Goal: Task Accomplishment & Management: Manage account settings

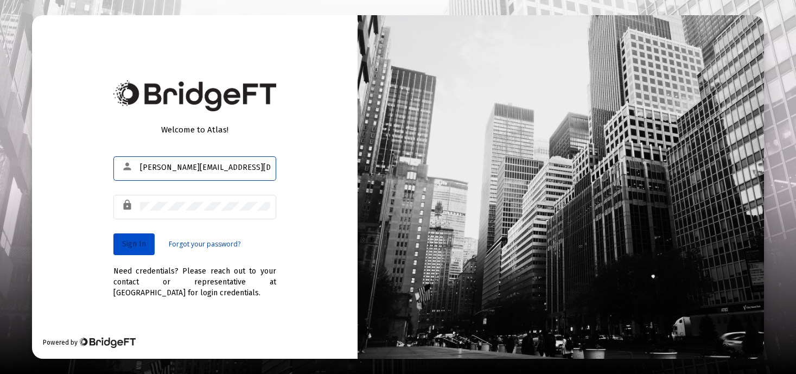
click at [138, 246] on span "Sign In" at bounding box center [134, 243] width 24 height 9
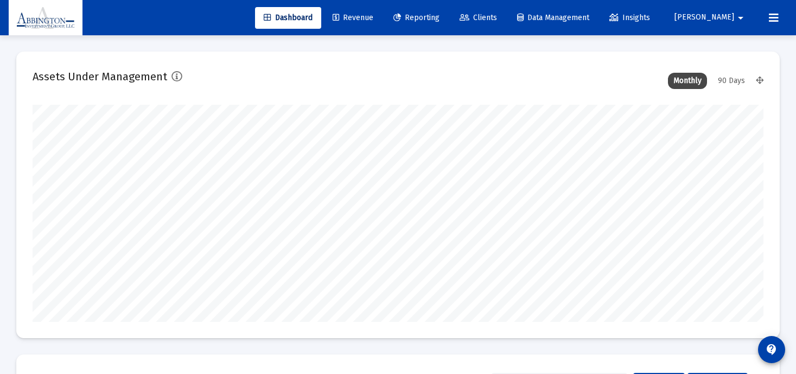
scroll to position [217, 393]
type input "[DATE]"
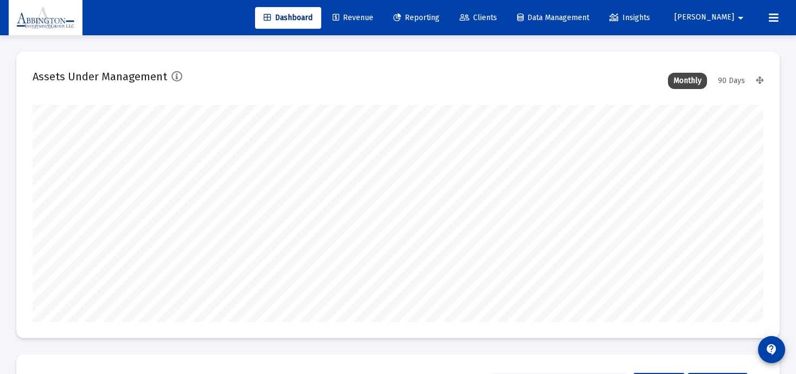
click at [497, 13] on span "Clients" at bounding box center [478, 17] width 37 height 9
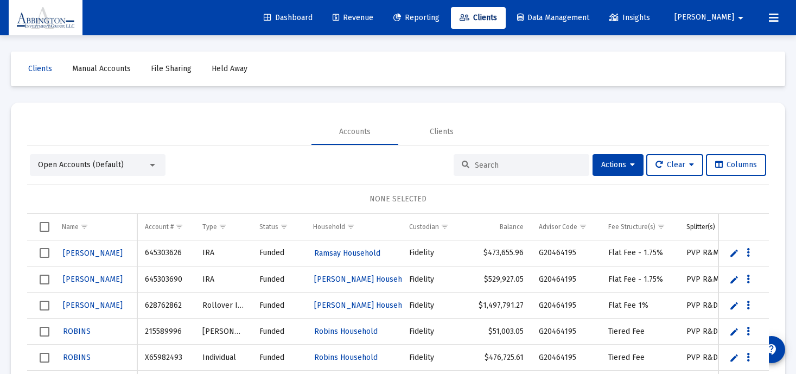
click at [515, 174] on div at bounding box center [522, 165] width 136 height 22
click at [510, 163] on input at bounding box center [528, 165] width 106 height 9
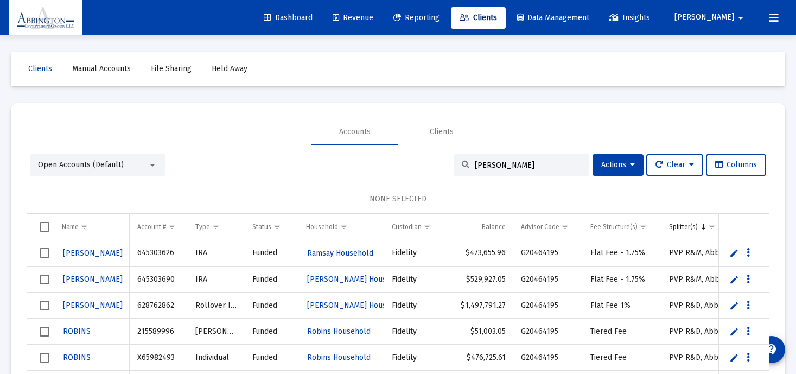
type input "[PERSON_NAME]"
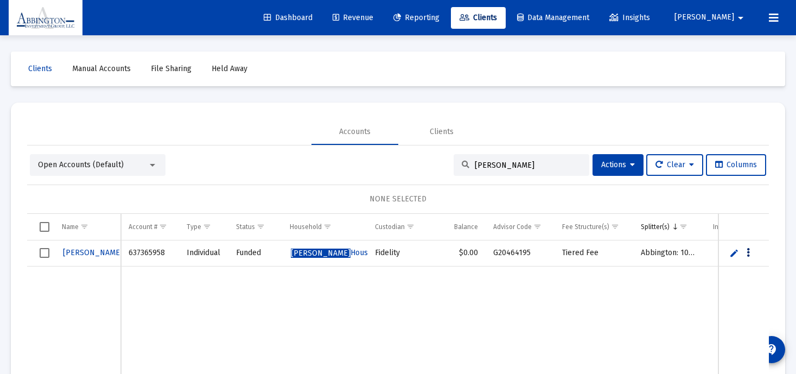
click at [747, 252] on icon "Data grid" at bounding box center [748, 252] width 3 height 13
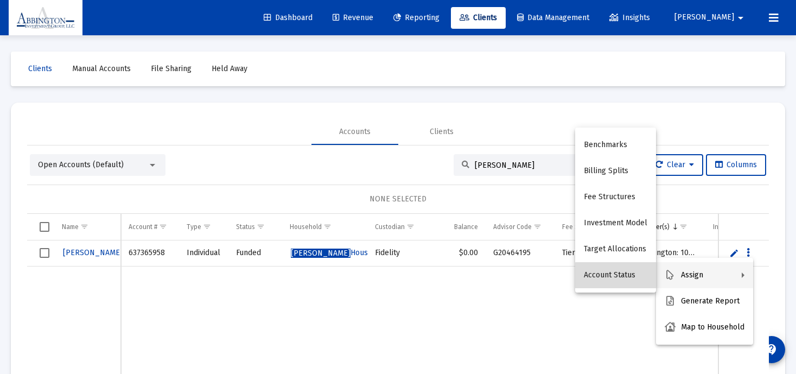
click at [621, 278] on button "Account Status" at bounding box center [615, 275] width 81 height 26
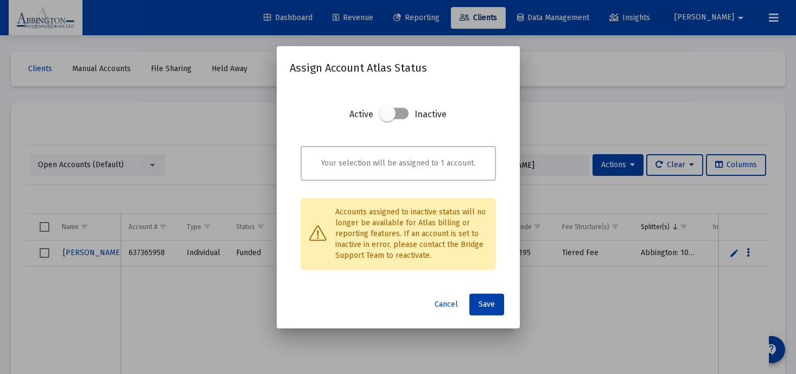
click at [388, 118] on span at bounding box center [387, 113] width 16 height 16
click at [388, 119] on input "checkbox" at bounding box center [387, 119] width 1 height 1
checkbox input "true"
click at [564, 310] on div at bounding box center [398, 187] width 796 height 374
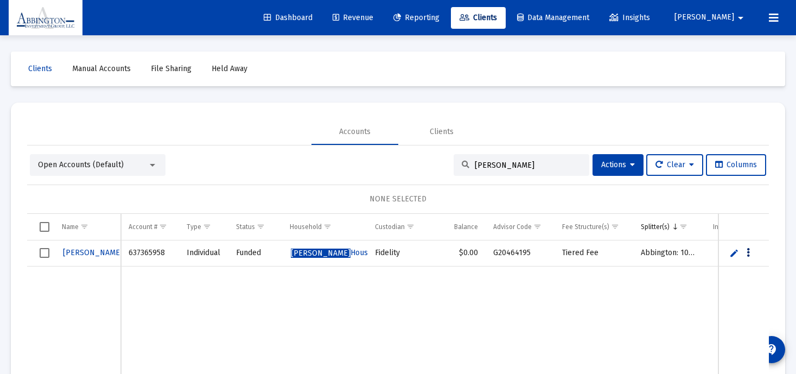
click at [748, 252] on icon "Data grid" at bounding box center [748, 252] width 3 height 13
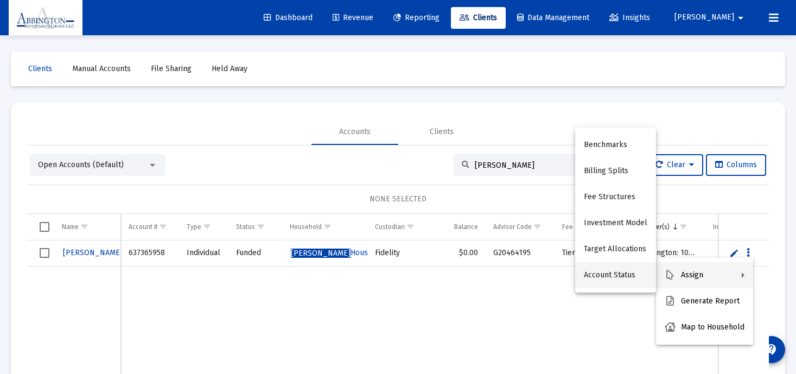
click at [608, 271] on button "Account Status" at bounding box center [615, 275] width 81 height 26
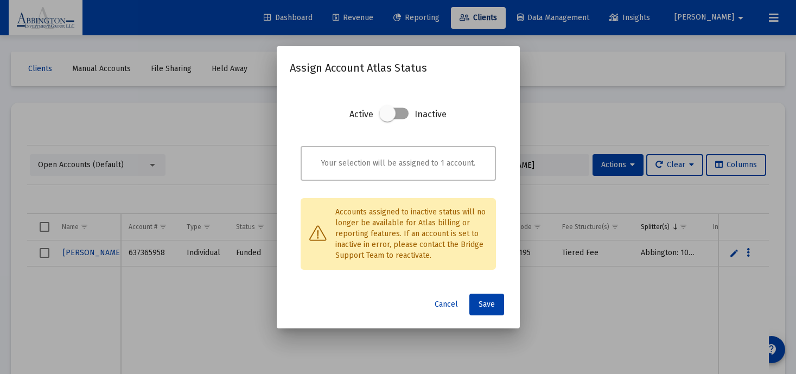
click at [386, 111] on span at bounding box center [387, 113] width 16 height 16
click at [387, 119] on input "checkbox" at bounding box center [387, 119] width 1 height 1
checkbox input "true"
click at [484, 309] on button "Save" at bounding box center [486, 305] width 35 height 22
